Goal: Use online tool/utility: Utilize a website feature to perform a specific function

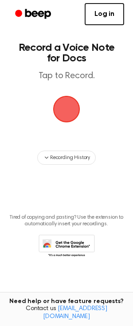
click at [66, 98] on span "button" at bounding box center [66, 109] width 48 height 48
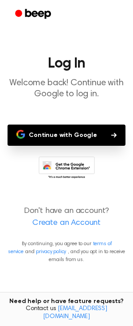
click at [85, 136] on button "Continue with Google" at bounding box center [66, 135] width 117 height 21
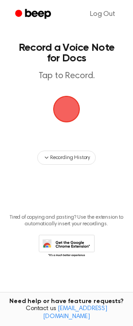
click at [70, 108] on span "button" at bounding box center [66, 109] width 32 height 32
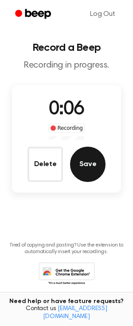
click at [87, 170] on button "Save" at bounding box center [87, 164] width 35 height 35
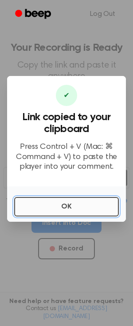
click at [67, 212] on button "OK" at bounding box center [66, 206] width 104 height 19
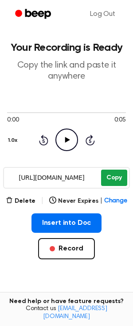
click at [111, 171] on button "Copy" at bounding box center [114, 178] width 26 height 16
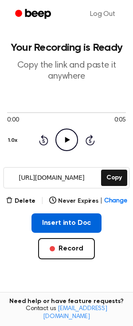
click at [52, 224] on button "Insert into Doc" at bounding box center [66, 222] width 70 height 19
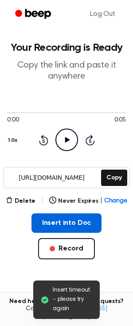
click at [68, 224] on button "Insert into Doc" at bounding box center [66, 222] width 70 height 19
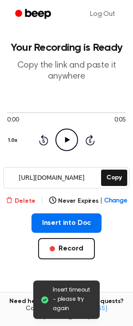
click at [24, 197] on button "Delete" at bounding box center [21, 201] width 30 height 9
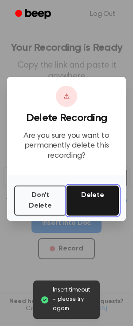
click at [91, 194] on button "Delete" at bounding box center [92, 201] width 52 height 30
click at [87, 198] on button "Delete" at bounding box center [92, 201] width 52 height 30
